Goal: Transaction & Acquisition: Purchase product/service

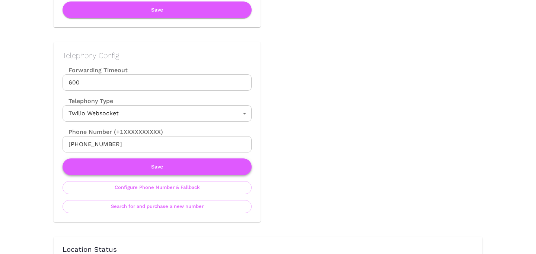
scroll to position [315, 0]
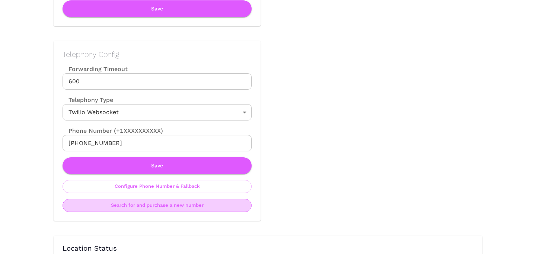
click at [160, 206] on button "Search for and purchase a new number" at bounding box center [157, 205] width 189 height 13
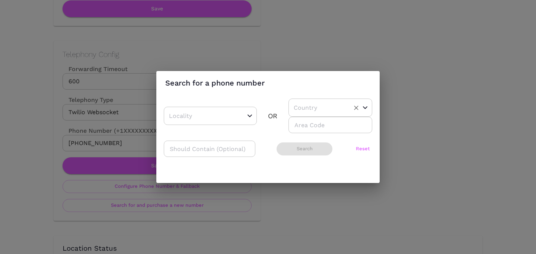
click at [310, 112] on input "text" at bounding box center [319, 108] width 54 height 12
click at [305, 123] on li "US" at bounding box center [328, 126] width 78 height 13
type input "US"
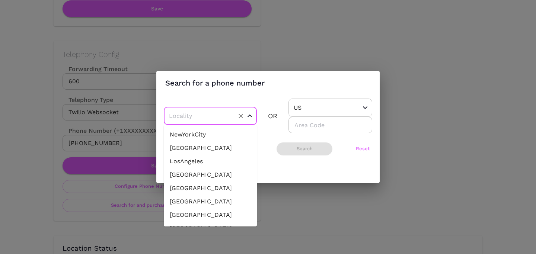
click at [222, 114] on input "text" at bounding box center [198, 116] width 63 height 12
click at [202, 163] on li "LosAngeles" at bounding box center [210, 161] width 93 height 13
type input "LosAngeles"
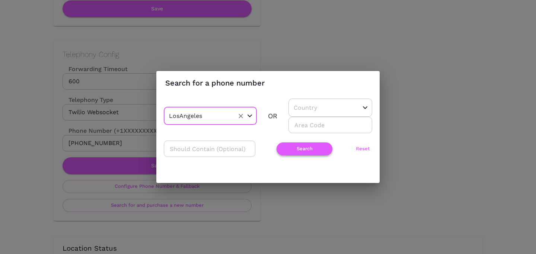
click at [303, 149] on button "Search" at bounding box center [305, 149] width 56 height 13
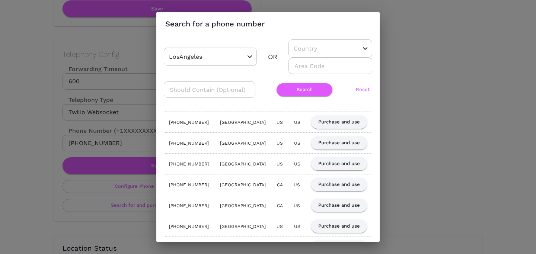
scroll to position [91, 0]
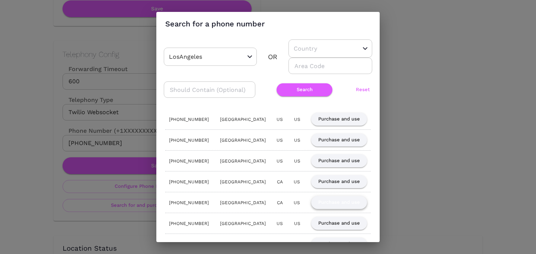
click at [343, 201] on button "Purchase and use" at bounding box center [339, 202] width 56 height 13
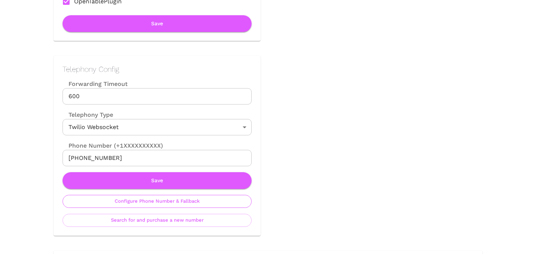
scroll to position [309, 0]
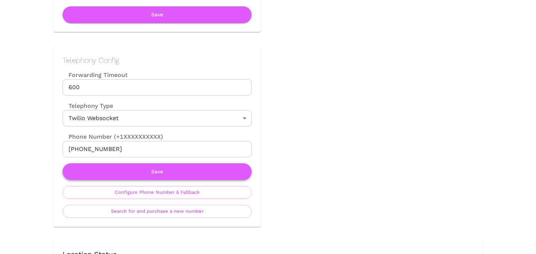
click at [167, 170] on button "Save" at bounding box center [157, 171] width 189 height 17
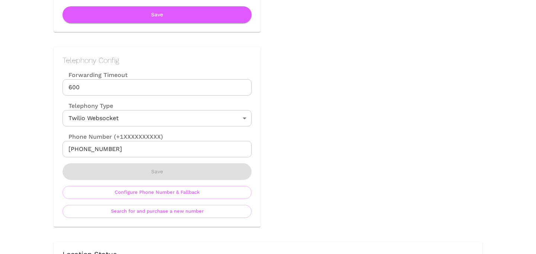
scroll to position [0, 0]
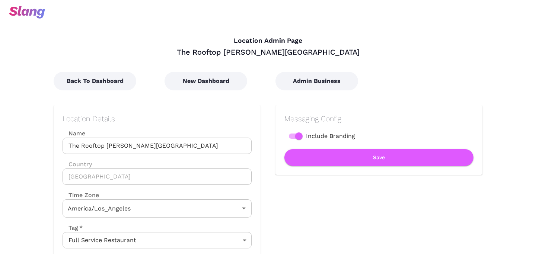
type input "Pacific Time"
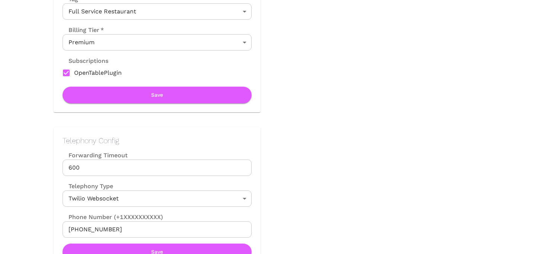
scroll to position [244, 0]
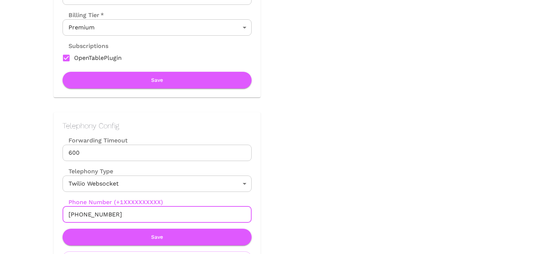
drag, startPoint x: 76, startPoint y: 214, endPoint x: 128, endPoint y: 217, distance: 52.5
click at [128, 217] on input "[PHONE_NUMBER]" at bounding box center [157, 215] width 189 height 16
